Goal: Transaction & Acquisition: Download file/media

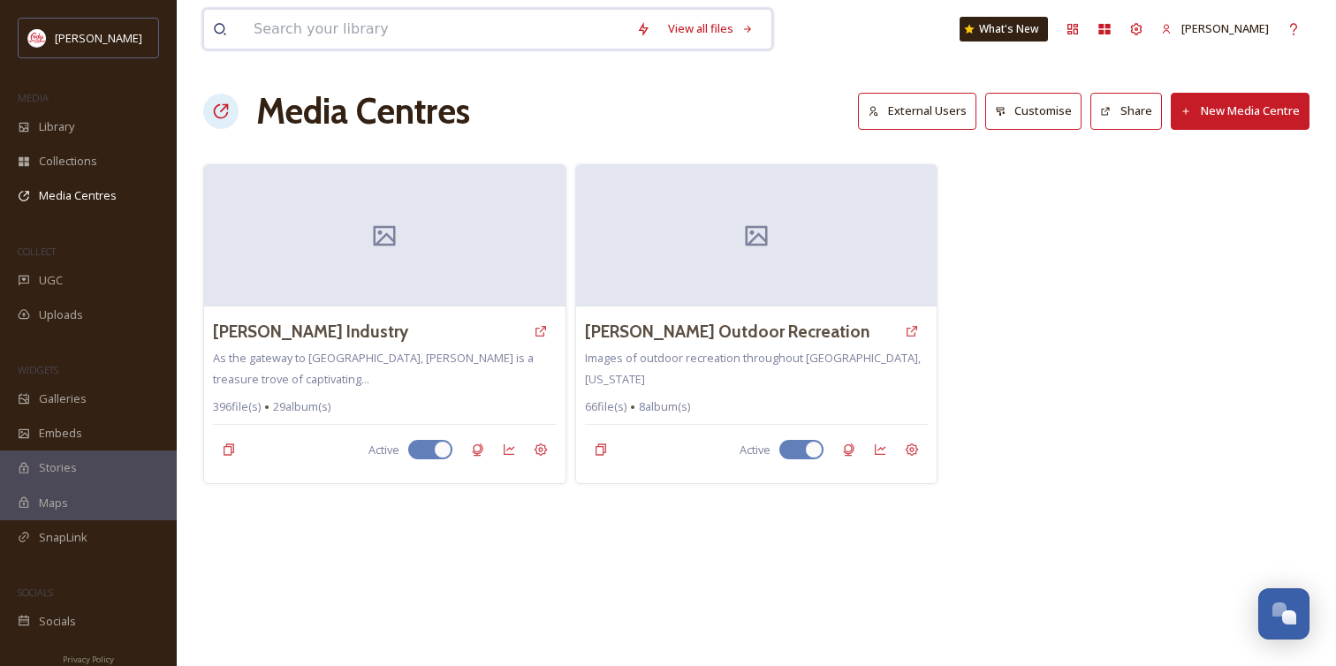
click at [304, 36] on input at bounding box center [436, 29] width 382 height 39
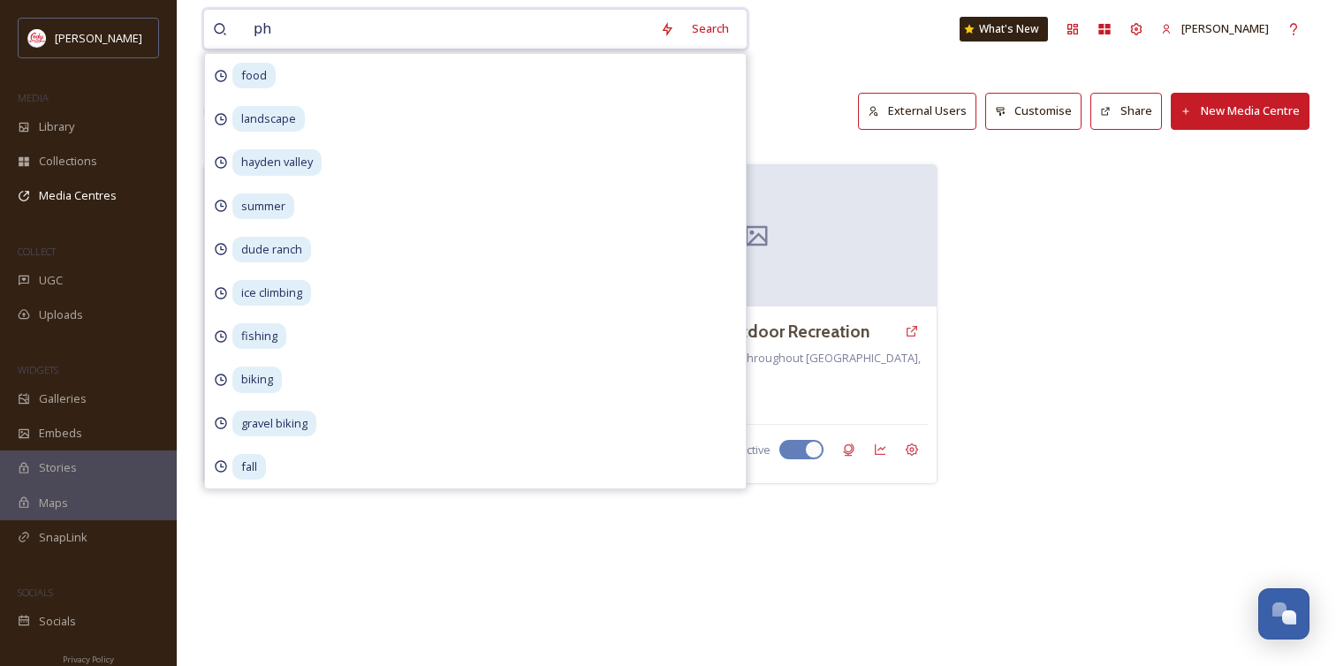
type input "p"
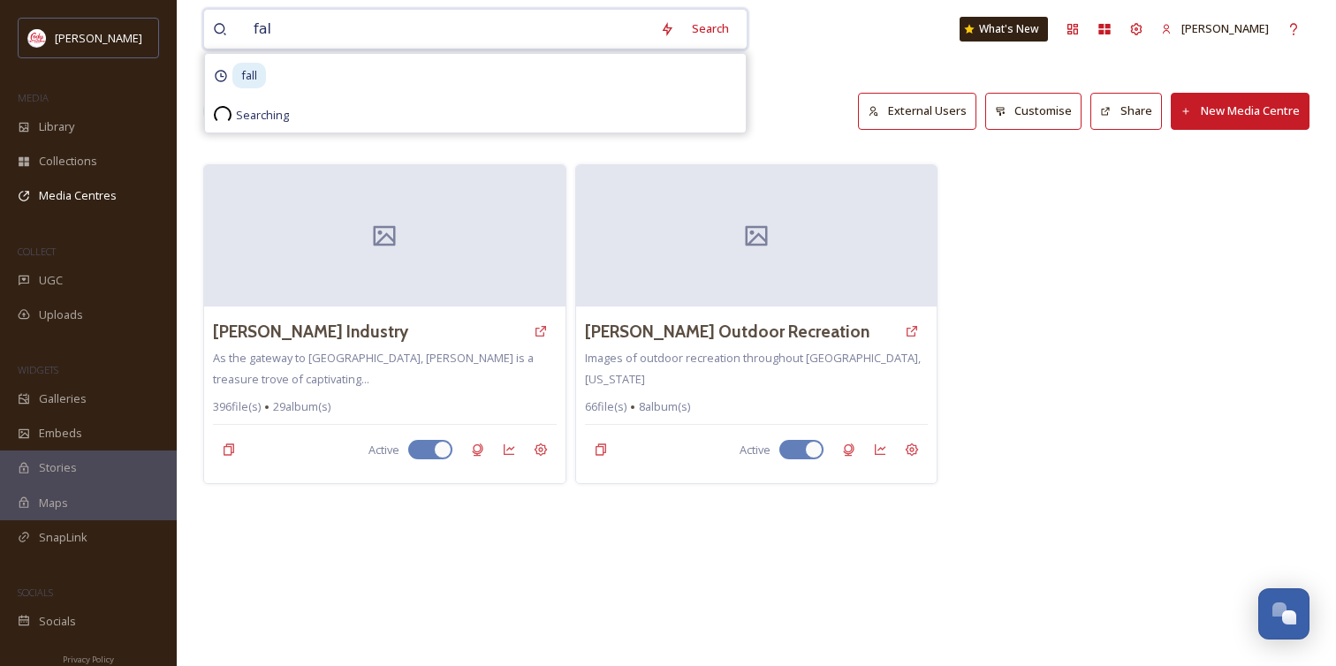
type input "fall"
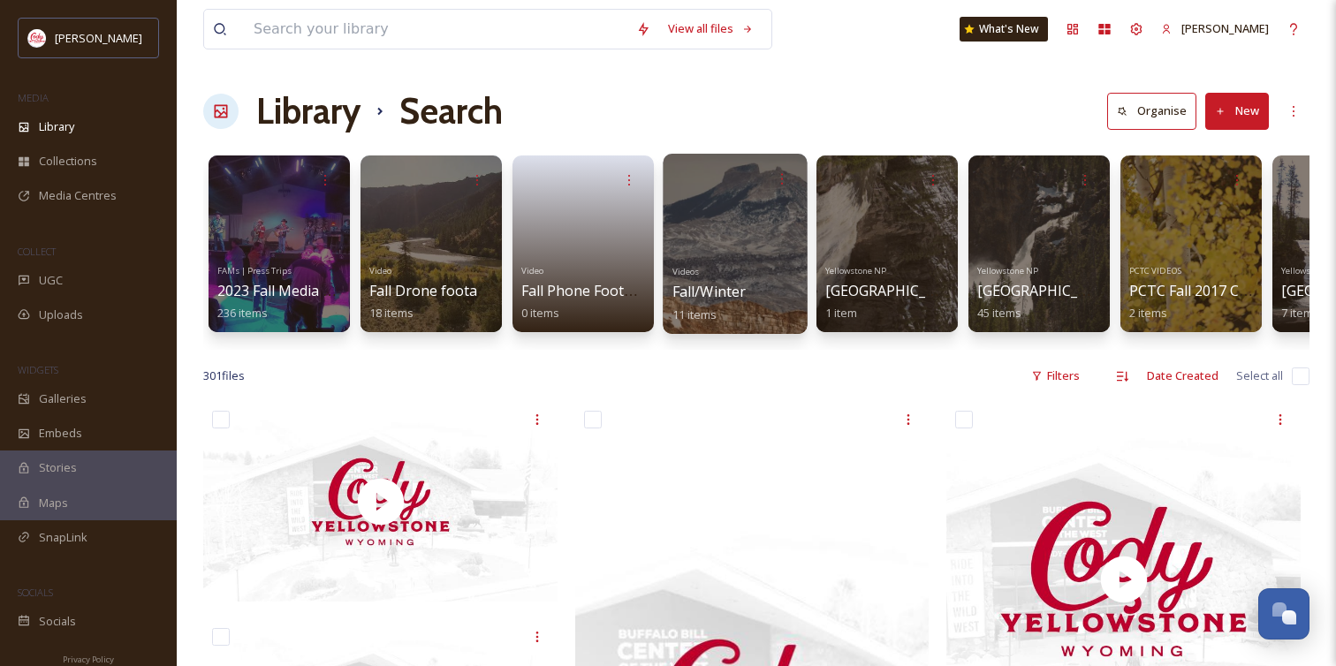
click at [716, 307] on span "11 items" at bounding box center [694, 314] width 45 height 16
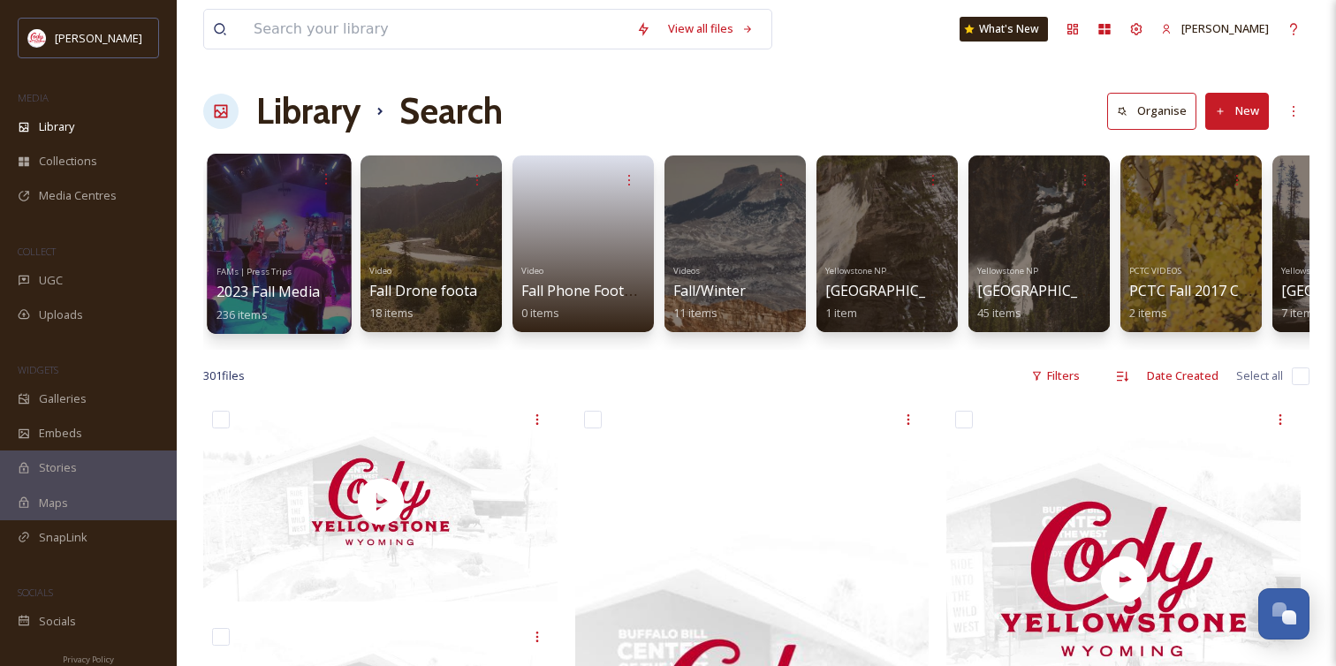
click at [292, 235] on div at bounding box center [279, 244] width 144 height 180
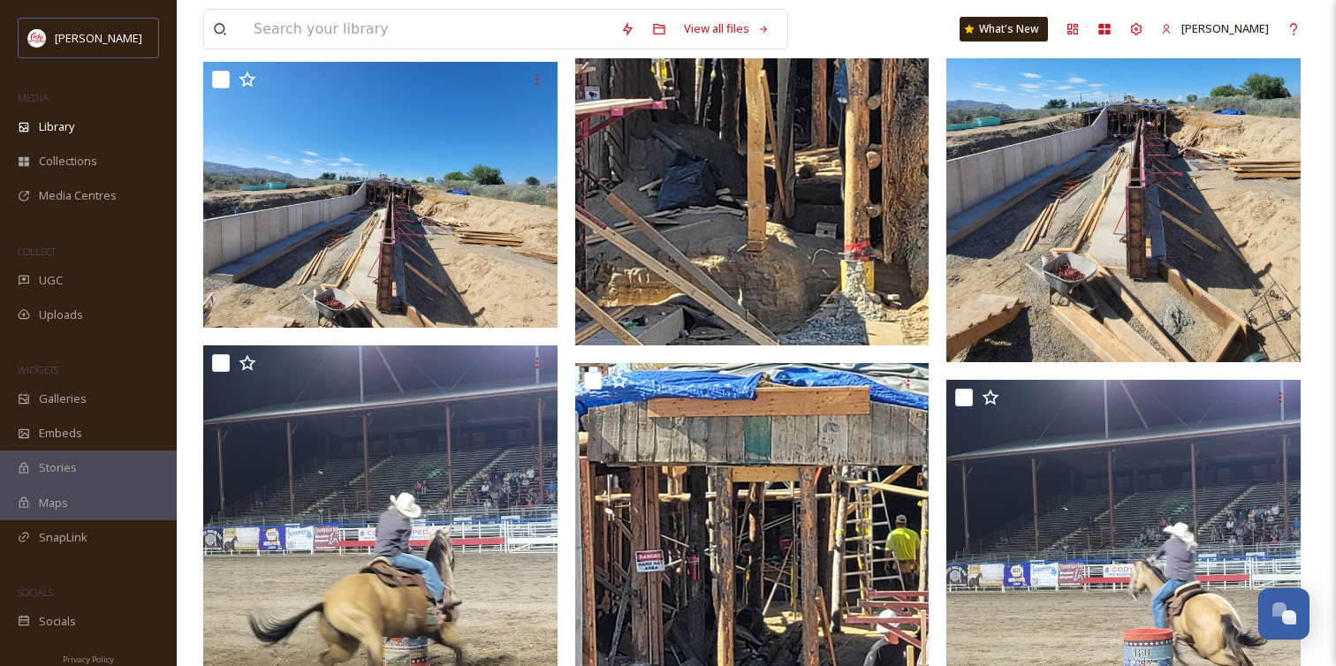
scroll to position [19309, 0]
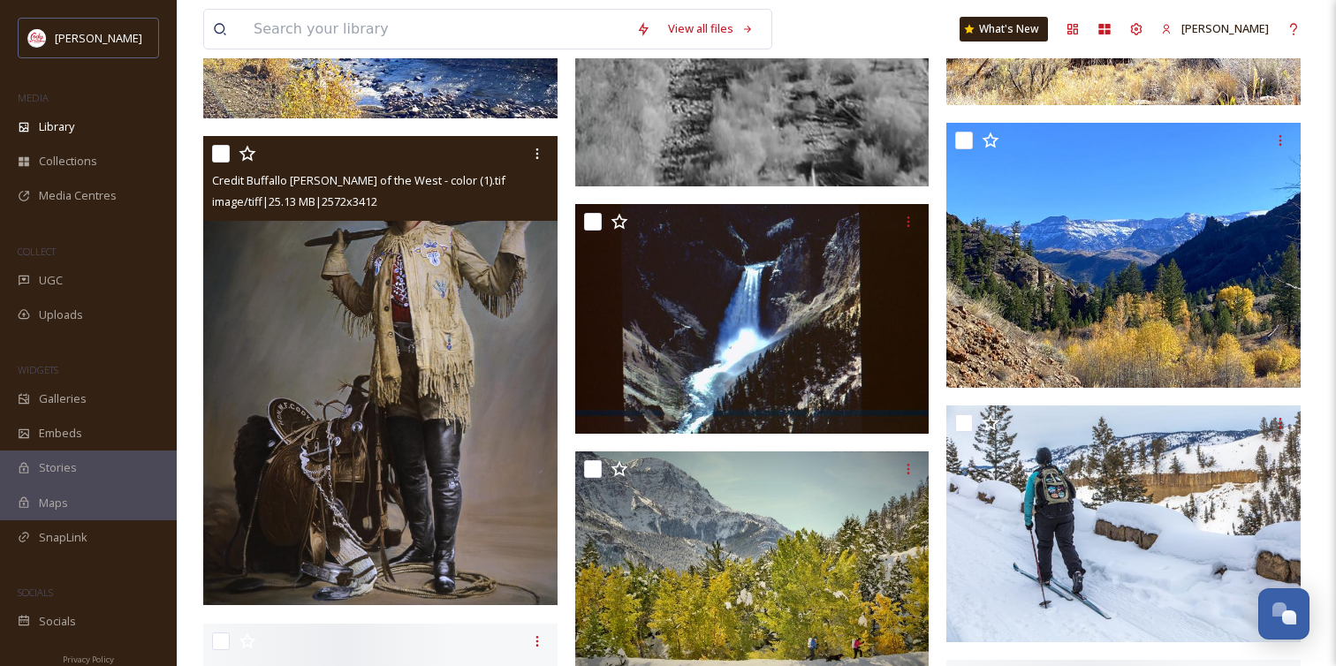
scroll to position [3225, 0]
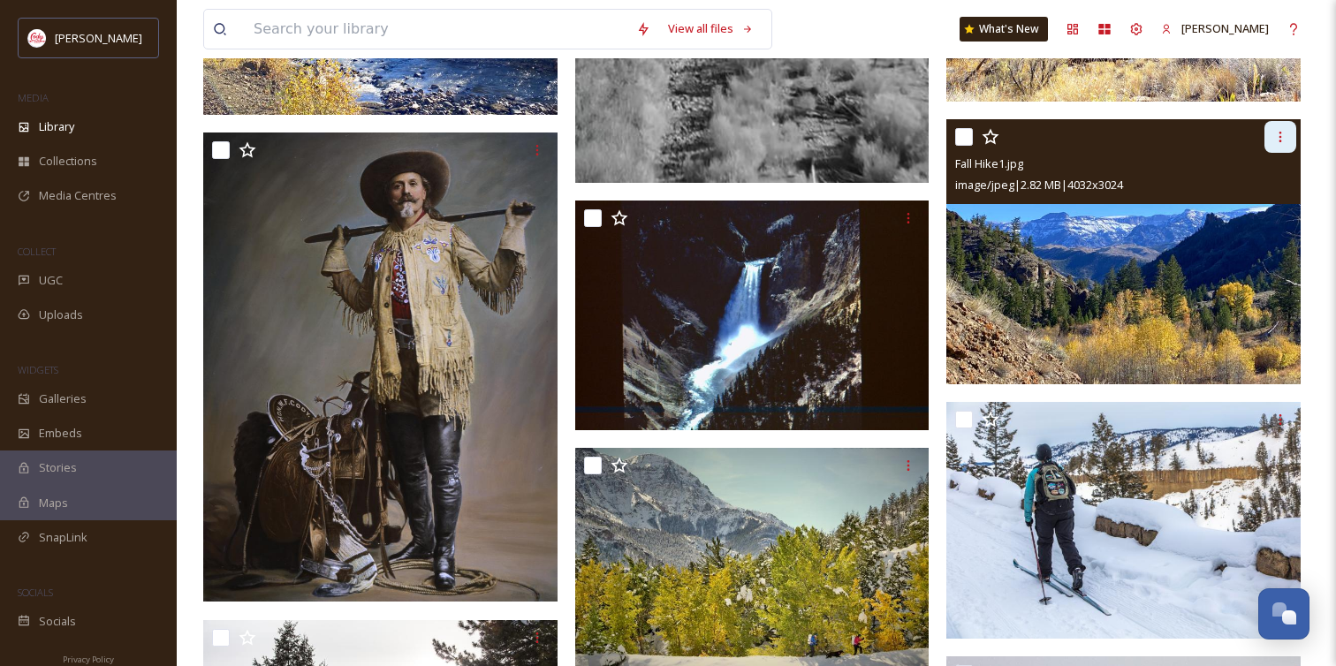
click at [1275, 135] on icon at bounding box center [1280, 137] width 14 height 14
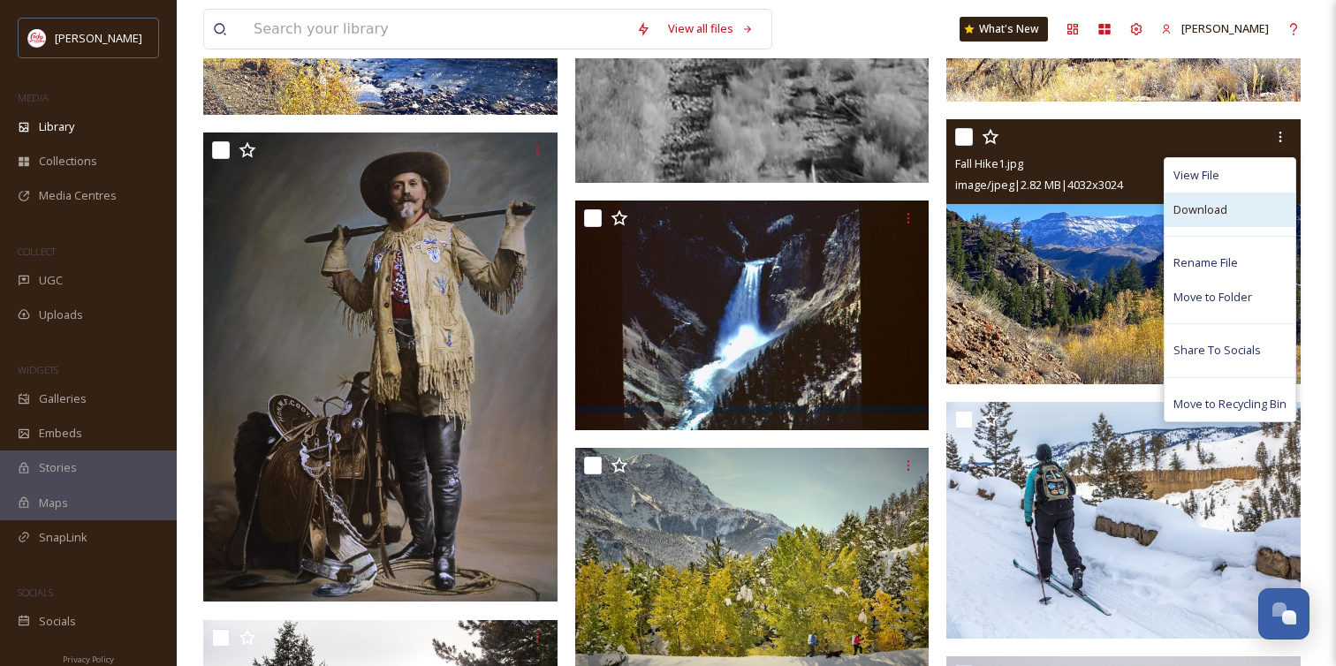
click at [1237, 201] on div "Download" at bounding box center [1229, 210] width 131 height 34
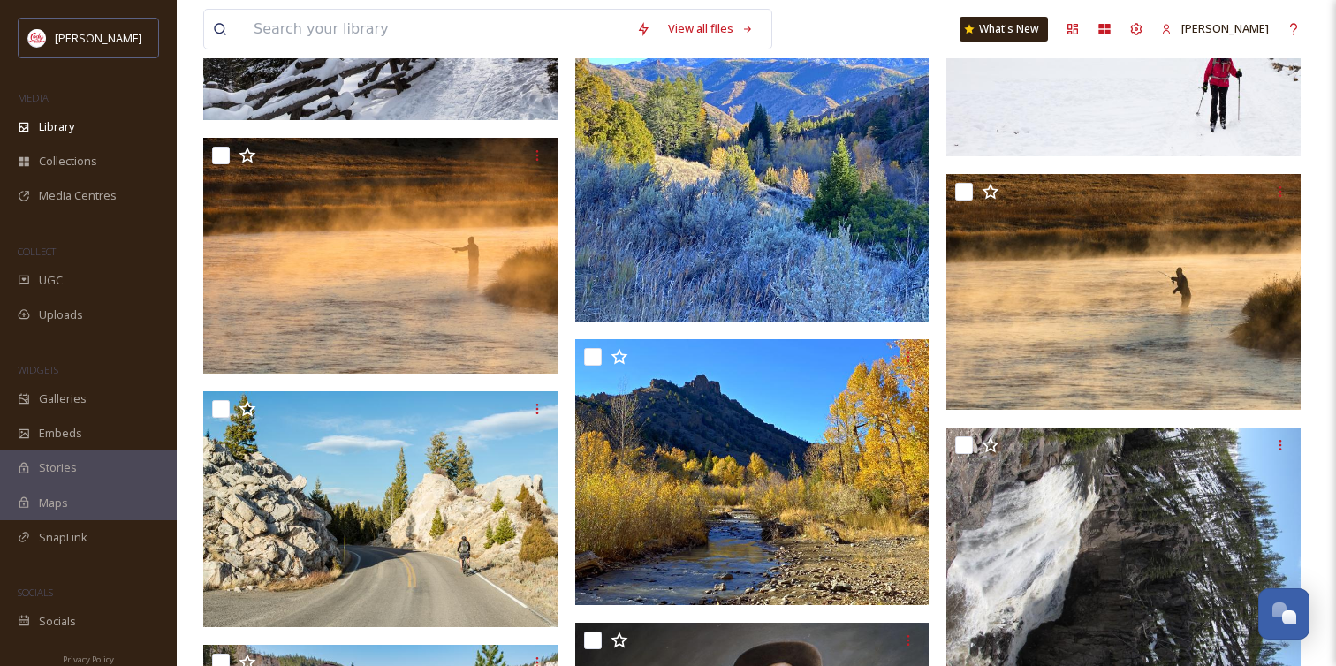
scroll to position [3959, 0]
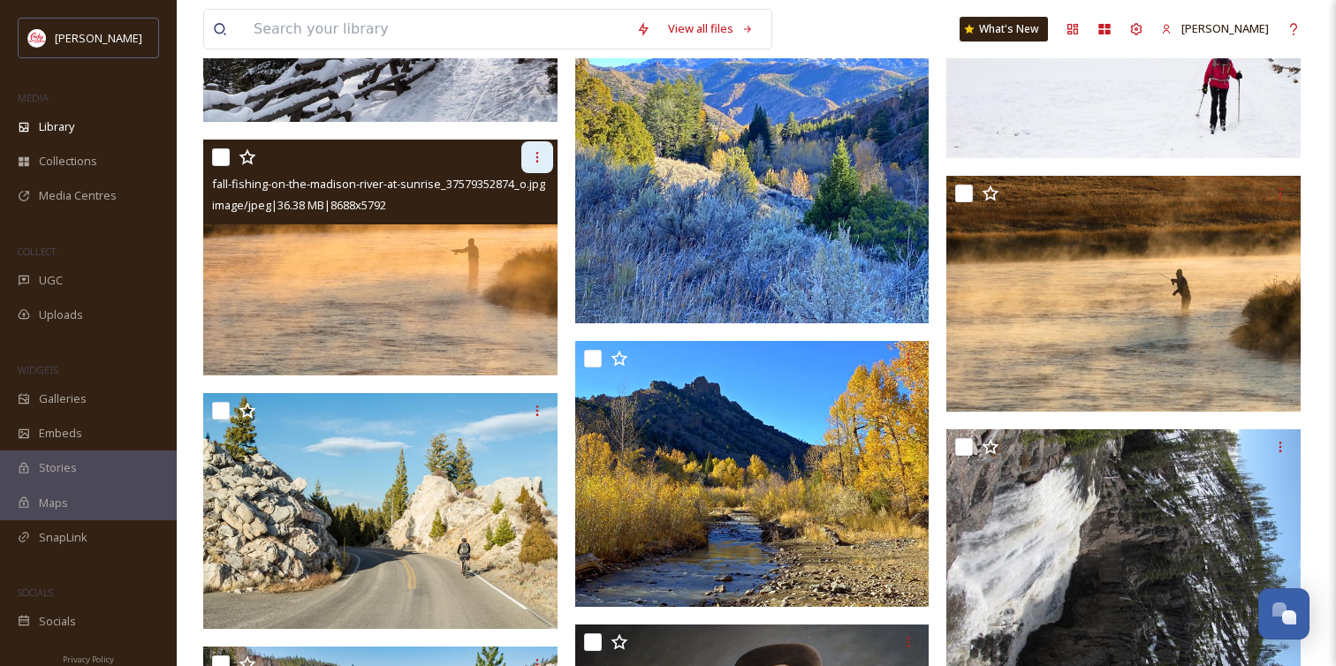
click at [534, 162] on icon at bounding box center [537, 157] width 14 height 14
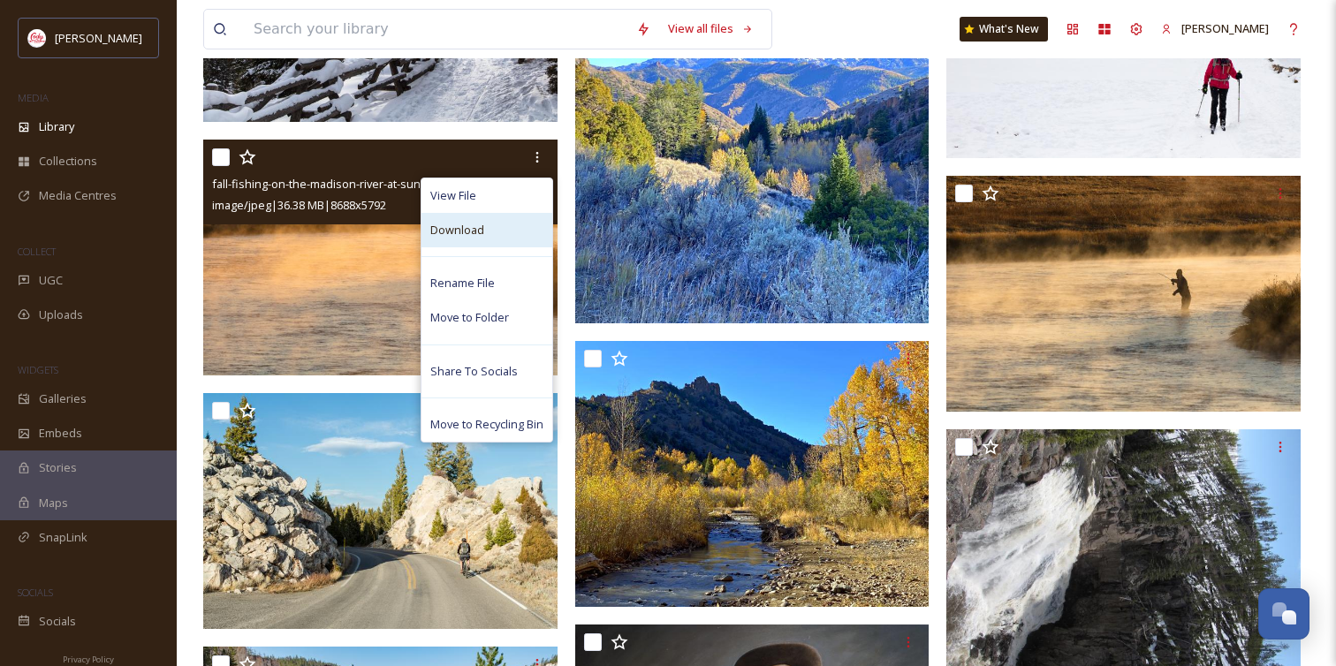
click at [495, 222] on div "Download" at bounding box center [486, 230] width 131 height 34
